Goal: Task Accomplishment & Management: Use online tool/utility

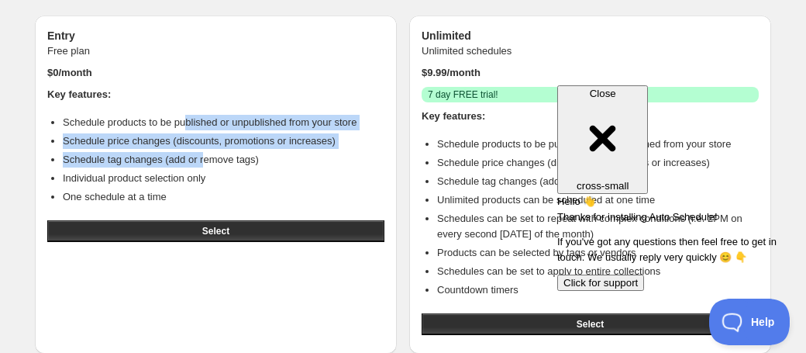
drag, startPoint x: 193, startPoint y: 115, endPoint x: 212, endPoint y: 157, distance: 46.5
click at [212, 157] on ul "Schedule products to be published or unpublished from your store Schedule price…" at bounding box center [215, 160] width 337 height 90
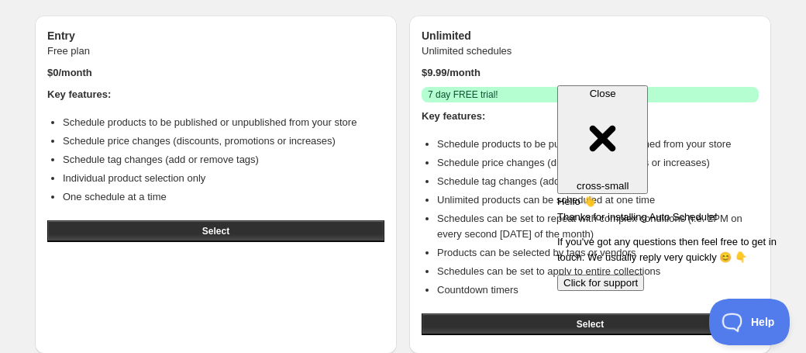
click at [503, 147] on li "Schedule products to be published or unpublished from your store" at bounding box center [598, 144] width 322 height 16
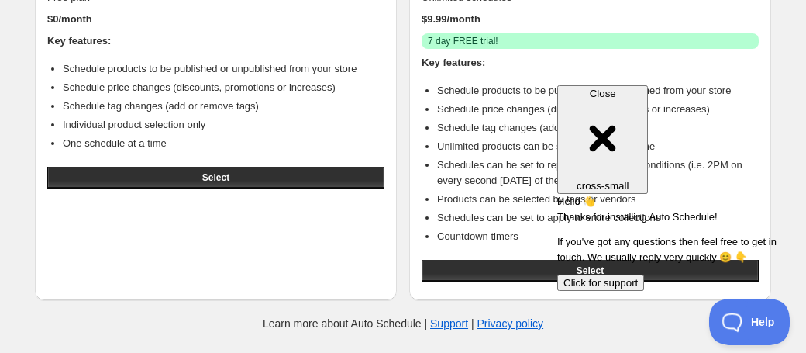
click at [642, 96] on div "Close cross-small" at bounding box center [603, 140] width 78 height 104
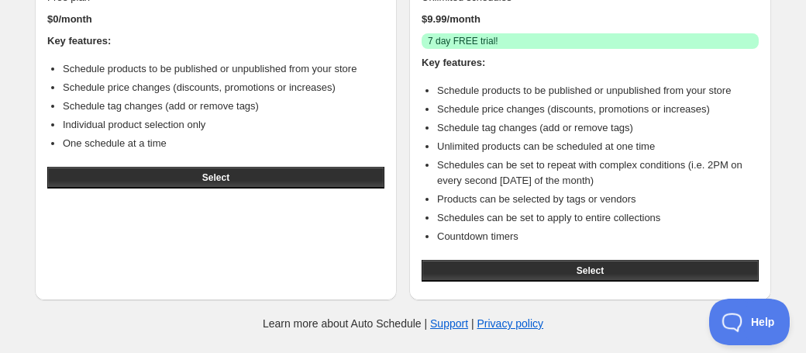
click at [422, 72] on div "Key features: Schedule products to be published or unpublished from your store …" at bounding box center [590, 154] width 337 height 198
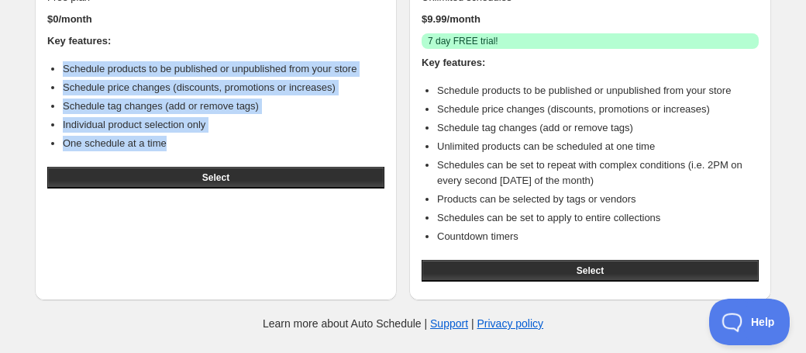
drag, startPoint x: 53, startPoint y: 69, endPoint x: 202, endPoint y: 148, distance: 168.5
click at [202, 148] on ul "Schedule products to be published or unpublished from your store Schedule price…" at bounding box center [215, 106] width 337 height 90
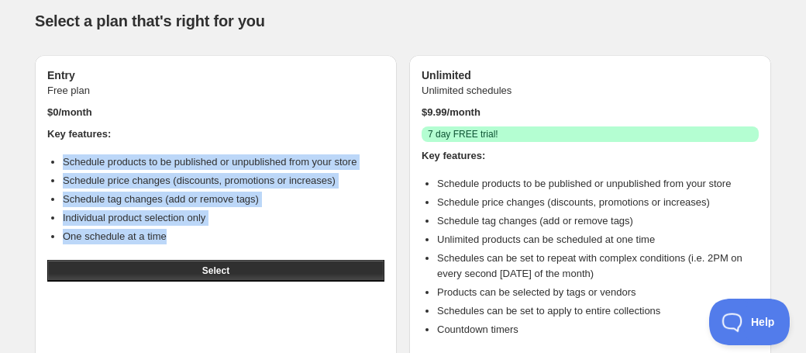
scroll to position [0, 0]
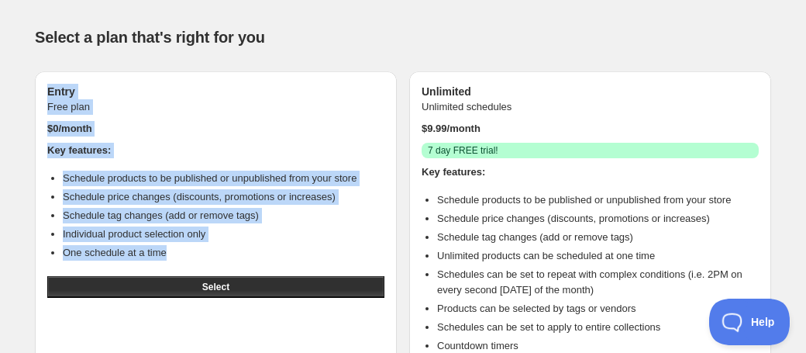
drag, startPoint x: 47, startPoint y: 87, endPoint x: 235, endPoint y: 253, distance: 250.4
click at [235, 253] on div "Entry Free plan $ 0 /month Key features: Schedule products to be published or u…" at bounding box center [216, 240] width 362 height 338
copy div "Entry Free plan $ 0 /month Key features: Schedule products to be published or u…"
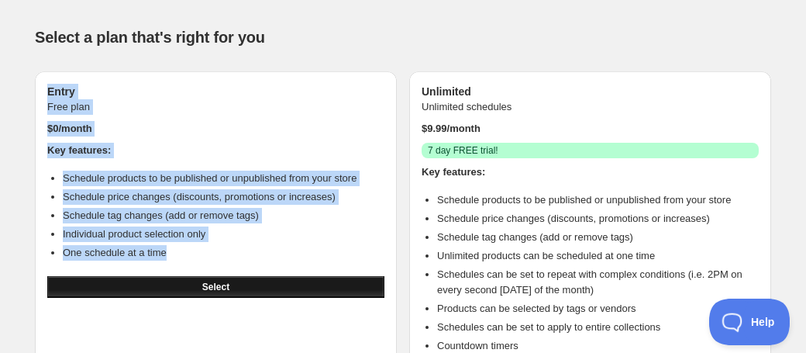
click at [241, 284] on button "Select" at bounding box center [215, 287] width 337 height 22
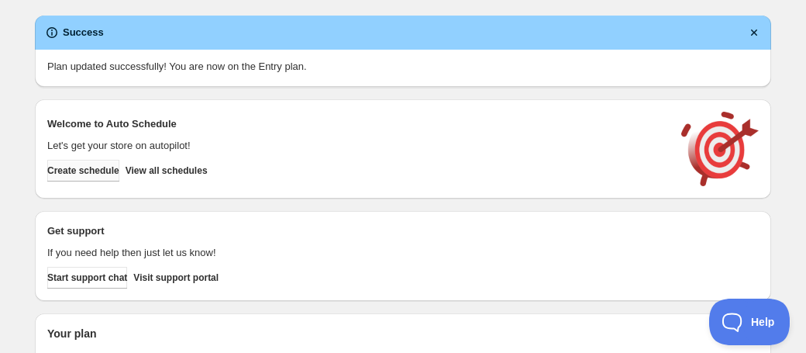
click at [119, 168] on button "Create schedule" at bounding box center [83, 171] width 72 height 22
